Goal: Task Accomplishment & Management: Manage account settings

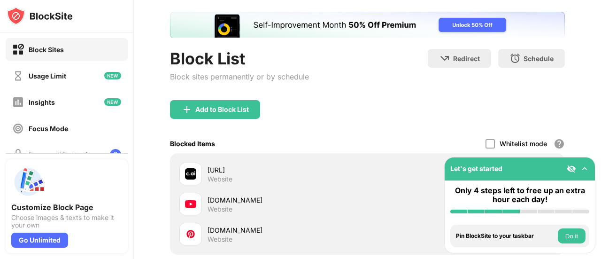
scroll to position [141, 0]
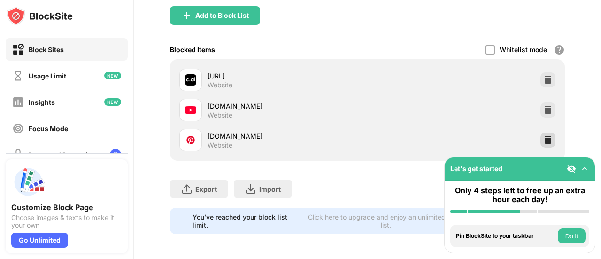
click at [543, 138] on img at bounding box center [547, 139] width 9 height 9
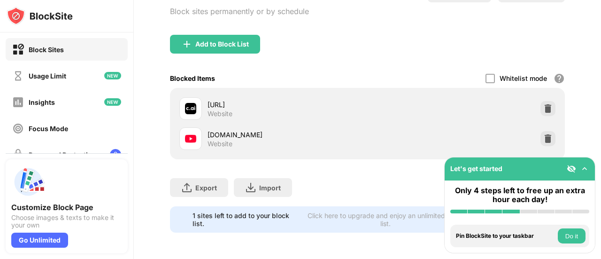
scroll to position [119, 0]
